Goal: Task Accomplishment & Management: Use online tool/utility

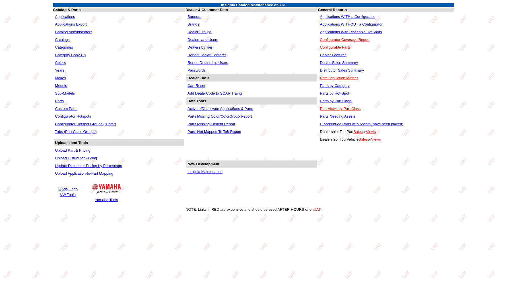
click at [201, 170] on link "Insignia Maintenance" at bounding box center [204, 172] width 35 height 4
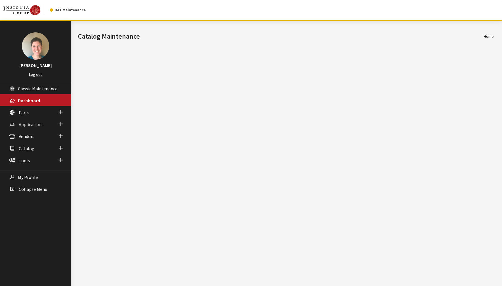
click at [23, 124] on span "Applications" at bounding box center [31, 125] width 25 height 6
click at [26, 144] on link "Application Search" at bounding box center [35, 146] width 71 height 11
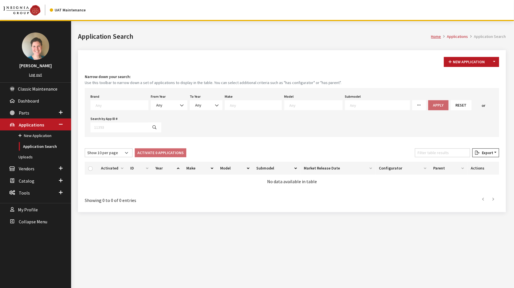
click at [417, 103] on icon at bounding box center [419, 105] width 4 height 4
click at [415, 151] on input "Missing Configurators" at bounding box center [417, 150] width 5 height 5
checkbox input "true"
click at [323, 120] on div "Brand Any Acura Alfa Romeo Audi Bentley BMW DoubleTake [PERSON_NAME] Honda Hyun…" at bounding box center [292, 112] width 414 height 49
click at [107, 107] on textarea "Search" at bounding box center [122, 104] width 53 height 5
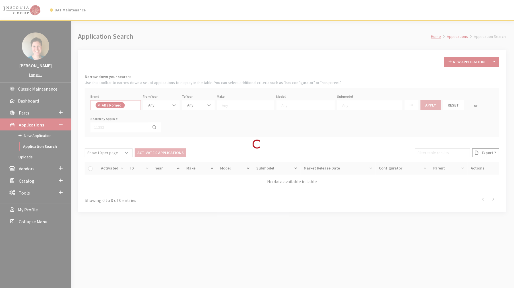
select select "658"
select select
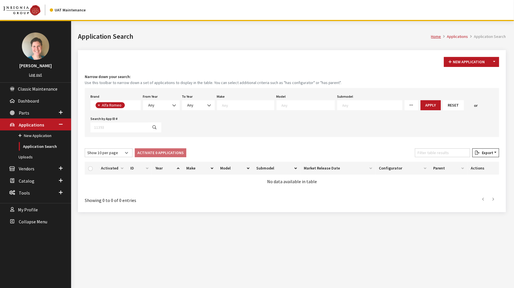
drag, startPoint x: 421, startPoint y: 103, endPoint x: 416, endPoint y: 111, distance: 9.2
click at [421, 104] on button "Apply" at bounding box center [431, 105] width 20 height 10
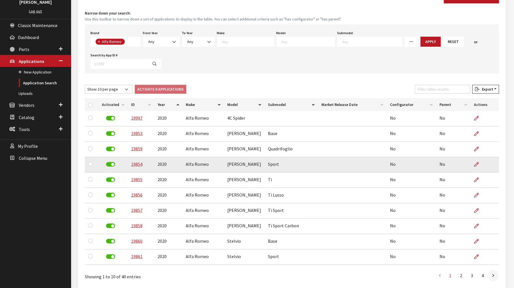
scroll to position [60, 0]
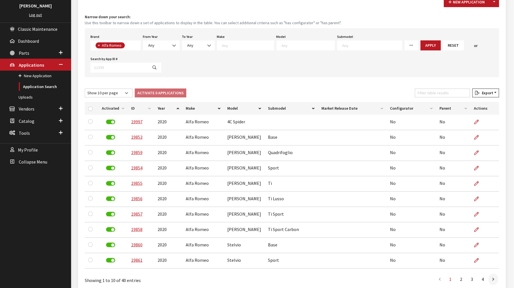
click at [405, 45] on link "More Filters" at bounding box center [412, 45] width 14 height 10
click at [407, 77] on input "Parent Configurators" at bounding box center [409, 78] width 5 height 5
checkbox input "true"
click at [407, 90] on input "Missing Configurators" at bounding box center [409, 91] width 5 height 5
checkbox input "true"
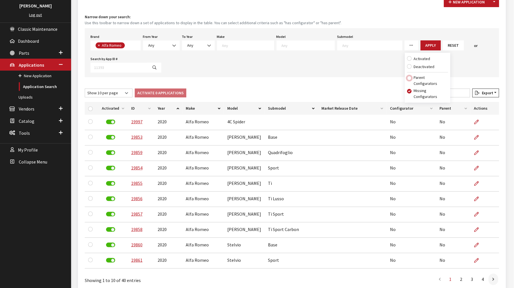
click at [407, 76] on input "Parent Configurators" at bounding box center [409, 78] width 5 height 5
checkbox input "true"
click at [407, 92] on input "Missing Configurators" at bounding box center [409, 91] width 5 height 5
checkbox input "true"
checkbox input "false"
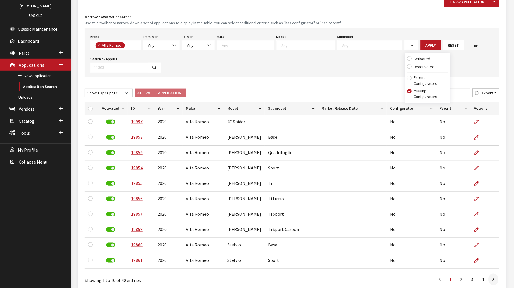
click at [330, 80] on div "New Application Toggle Dropdown New From Existing... Narrow down your search: U…" at bounding box center [292, 141] width 428 height 302
click at [178, 106] on th "Year" at bounding box center [168, 108] width 28 height 13
click at [485, 92] on span "Export" at bounding box center [487, 92] width 14 height 5
click at [474, 104] on span "Excel" at bounding box center [469, 104] width 11 height 5
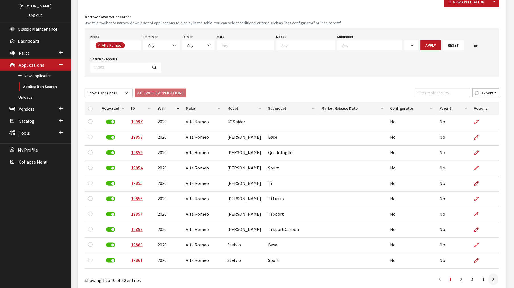
scroll to position [0, 0]
click at [129, 46] on span "× Alfa Romeo" at bounding box center [115, 45] width 50 height 10
select select "8"
select select
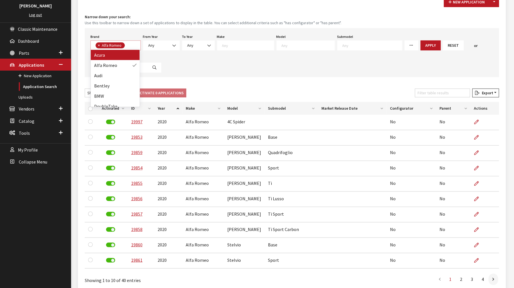
select select
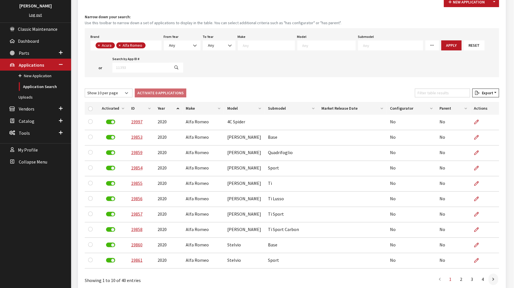
click at [120, 45] on span "×" at bounding box center [120, 45] width 2 height 5
select select
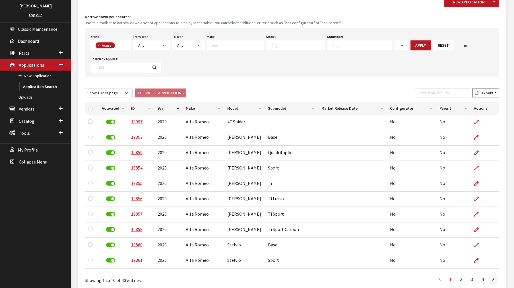
click at [395, 48] on link "More Filters" at bounding box center [402, 45] width 14 height 10
click at [377, 60] on div "Brand Any Acura Alfa Romeo Audi Bentley BMW DoubleTake [PERSON_NAME] Honda Hyun…" at bounding box center [292, 52] width 414 height 49
click at [411, 46] on button "Apply" at bounding box center [421, 45] width 20 height 10
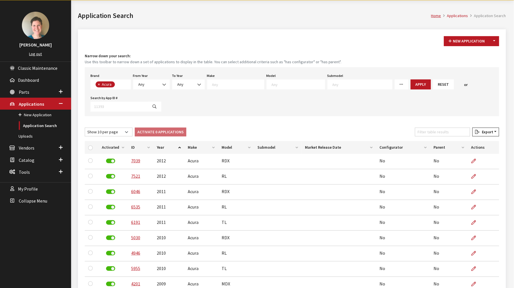
scroll to position [60, 0]
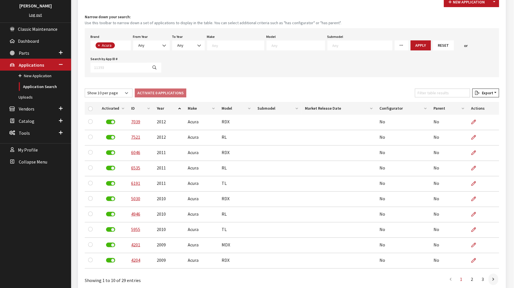
click at [178, 106] on th "Year" at bounding box center [168, 108] width 31 height 13
click at [123, 44] on span "× Acura" at bounding box center [110, 45] width 40 height 10
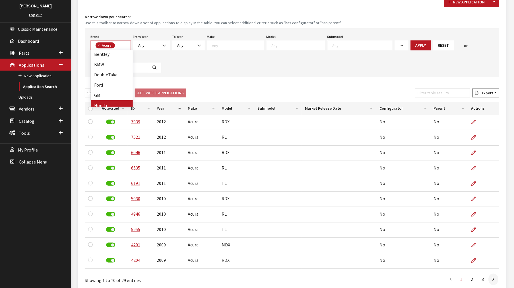
select select
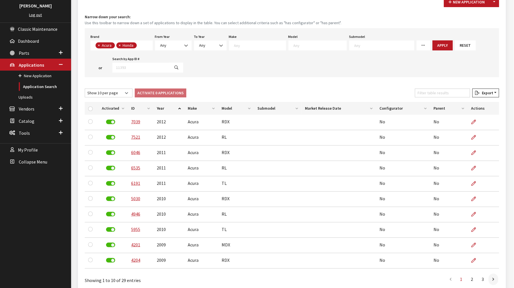
click at [98, 44] on span "×" at bounding box center [99, 45] width 2 height 5
select select "5"
select select
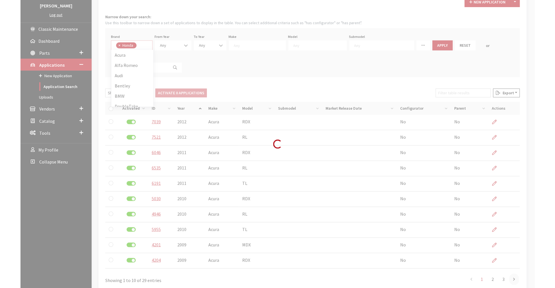
scroll to position [0, 0]
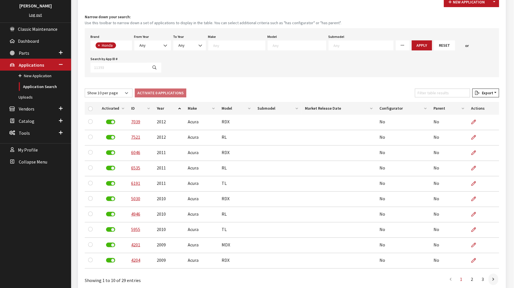
click at [396, 44] on link "More Filters" at bounding box center [403, 45] width 14 height 10
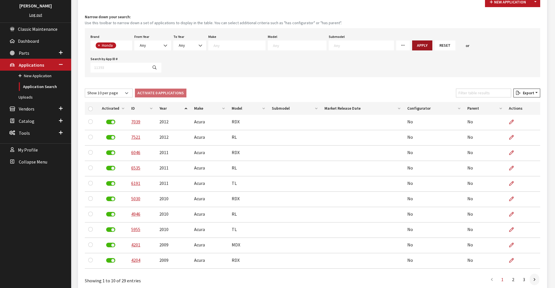
click at [412, 44] on button "Apply" at bounding box center [422, 45] width 20 height 10
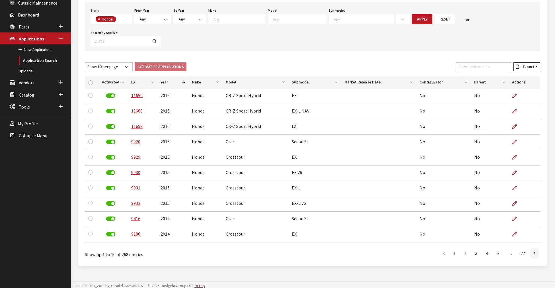
scroll to position [91, 0]
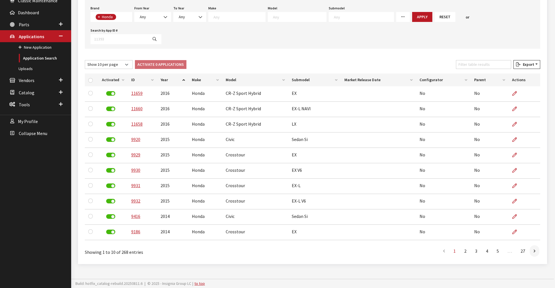
click at [176, 75] on th "Year" at bounding box center [172, 79] width 31 height 13
click at [175, 76] on th "Year" at bounding box center [172, 79] width 31 height 13
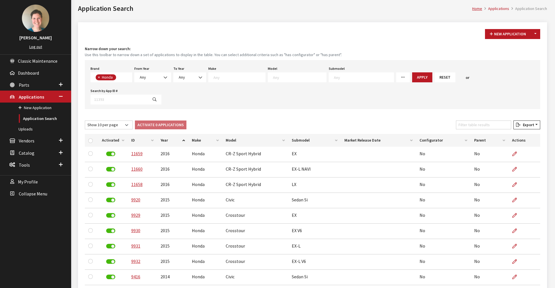
scroll to position [0, 0]
click at [121, 77] on span "× Honda" at bounding box center [111, 77] width 42 height 10
select select
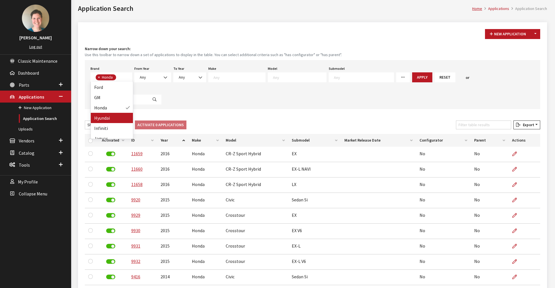
select select
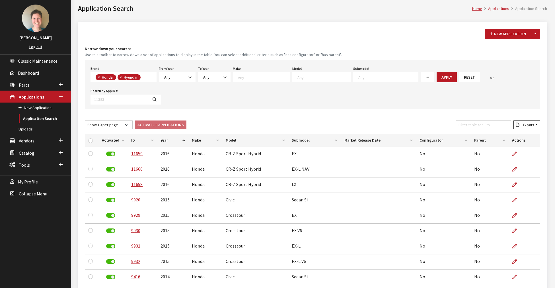
click at [98, 75] on span "×" at bounding box center [99, 77] width 2 height 5
select select "24"
select select
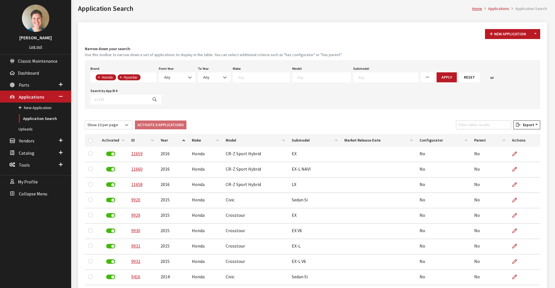
scroll to position [0, 0]
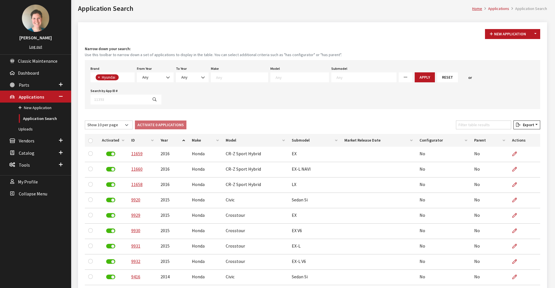
click at [414, 77] on button "Apply" at bounding box center [424, 77] width 20 height 10
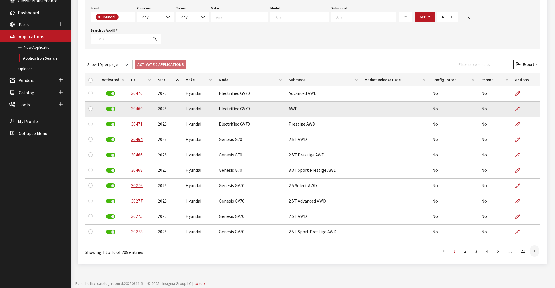
scroll to position [91, 0]
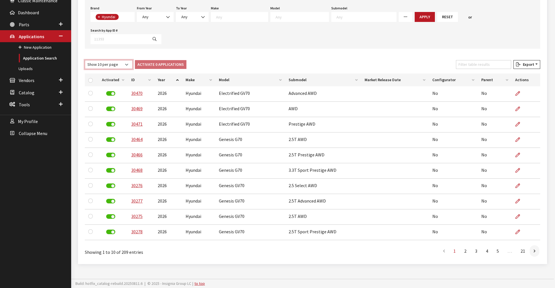
click at [100, 61] on select "Show 10 per page Show 25 per page Show 50 per page Show 100 per page Show 1000 …" at bounding box center [109, 64] width 48 height 9
select select "1000"
click at [85, 60] on select "Show 10 per page Show 25 per page Show 50 per page Show 100 per page Show 1000 …" at bounding box center [109, 64] width 48 height 9
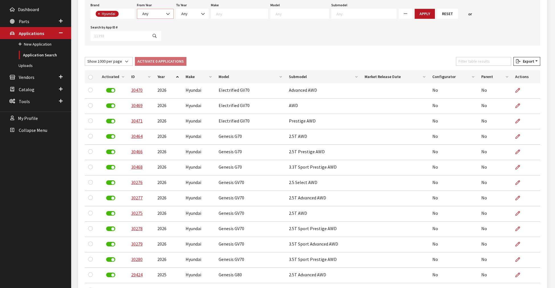
click at [157, 13] on span "Any" at bounding box center [155, 14] width 29 height 6
select select "2023"
select select
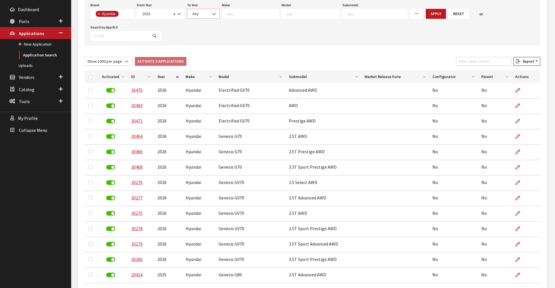
click at [192, 12] on span "Any" at bounding box center [203, 14] width 25 height 6
select select "2026"
select select
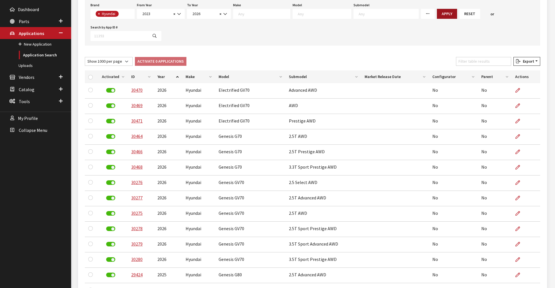
click at [437, 13] on button "Apply" at bounding box center [447, 14] width 20 height 10
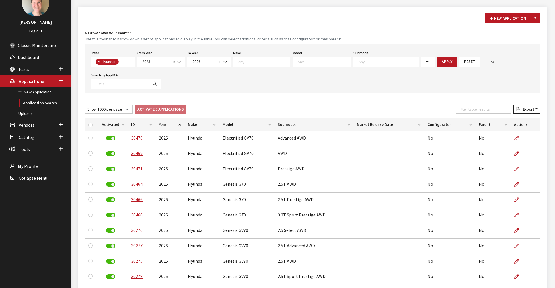
scroll to position [0, 0]
click at [125, 61] on span "× Hyundai" at bounding box center [112, 62] width 44 height 10
select select
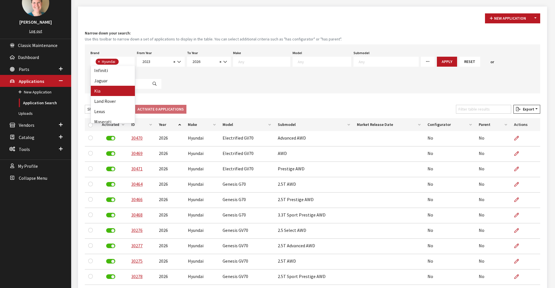
select select
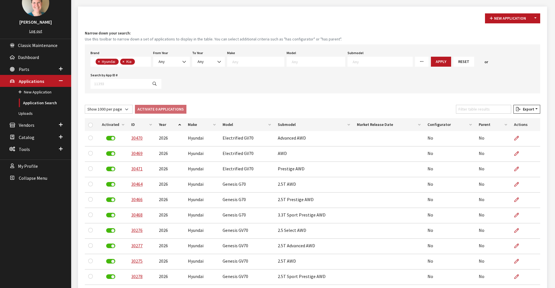
click at [100, 60] on button "×" at bounding box center [99, 62] width 6 height 6
select select "58"
select select
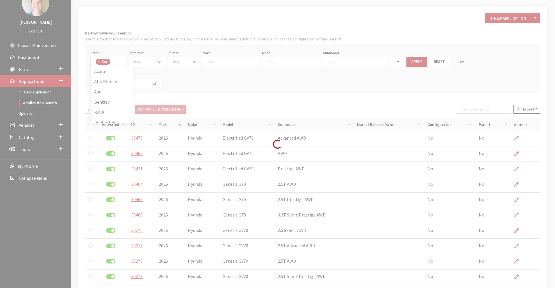
scroll to position [102, 0]
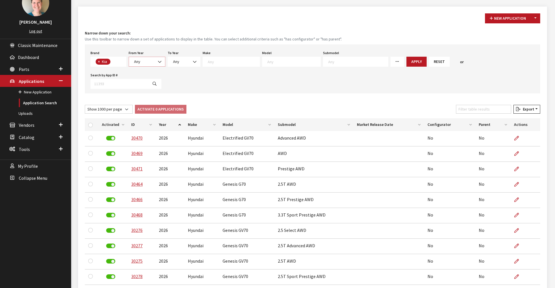
click at [155, 61] on span at bounding box center [160, 62] width 10 height 10
select select "2022"
select select
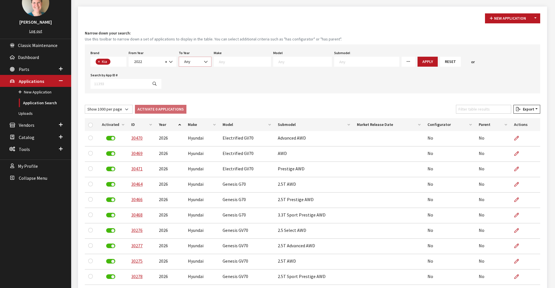
click at [195, 59] on span "Any" at bounding box center [194, 62] width 25 height 6
select select "2026"
select select
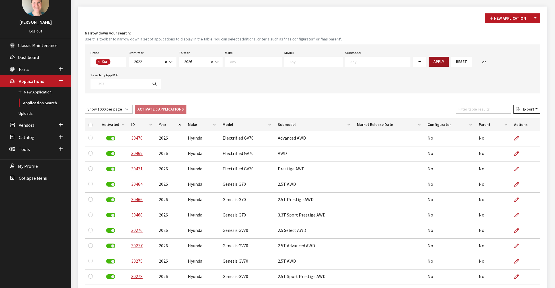
click at [428, 63] on button "Apply" at bounding box center [438, 62] width 20 height 10
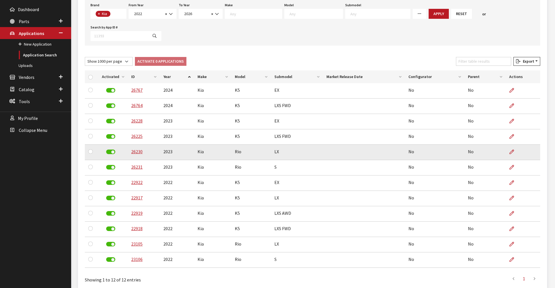
scroll to position [91, 0]
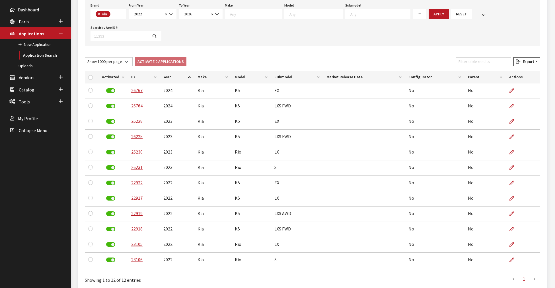
click at [412, 12] on link "More Filters" at bounding box center [419, 14] width 14 height 10
click at [412, 15] on link "More Filters" at bounding box center [419, 14] width 14 height 10
click at [415, 60] on input "Missing Configurators" at bounding box center [417, 59] width 5 height 5
checkbox input "false"
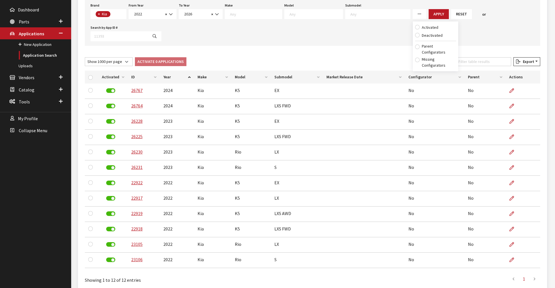
click at [354, 44] on div "Brand Any Acura Alfa Romeo Audi Bentley BMW DoubleTake [PERSON_NAME] Honda Hyun…" at bounding box center [312, 21] width 455 height 49
click at [428, 15] on button "Apply" at bounding box center [438, 14] width 20 height 10
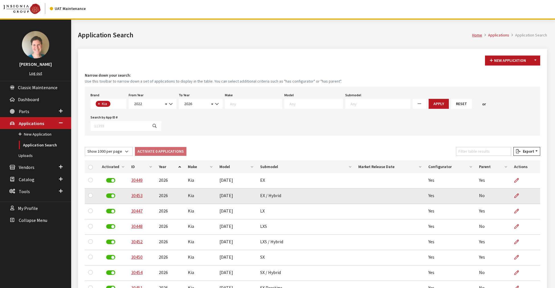
scroll to position [0, 0]
